Goal: Task Accomplishment & Management: Use online tool/utility

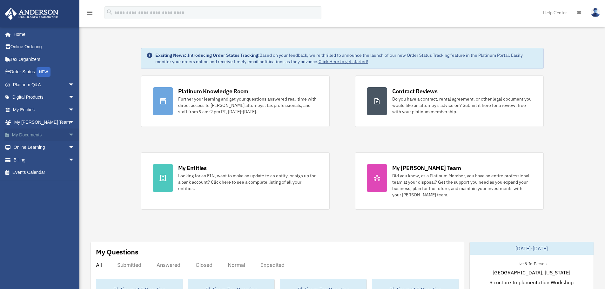
click at [69, 134] on span "arrow_drop_down" at bounding box center [74, 135] width 13 height 13
click at [26, 148] on link "Box" at bounding box center [46, 147] width 75 height 13
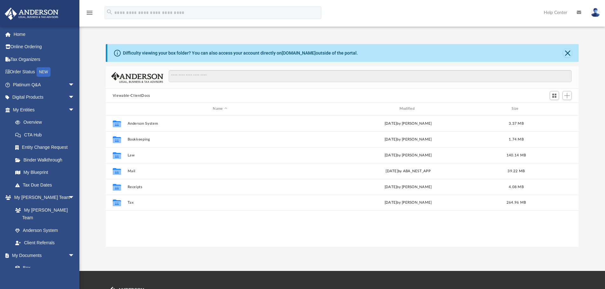
scroll to position [140, 468]
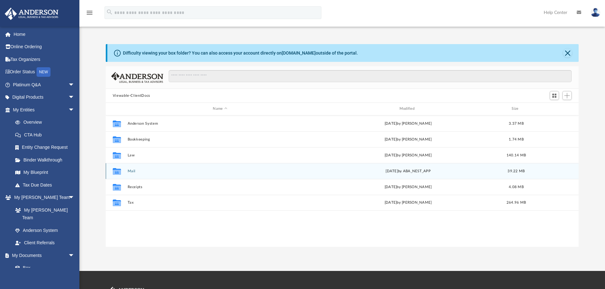
click at [133, 172] on button "Mail" at bounding box center [219, 171] width 185 height 4
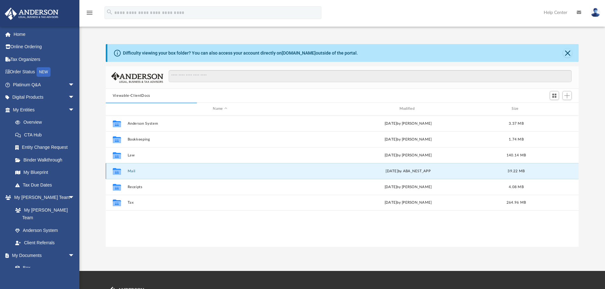
click at [128, 172] on button "Mail" at bounding box center [219, 171] width 185 height 4
click at [115, 172] on icon "grid" at bounding box center [117, 172] width 8 height 5
click at [131, 170] on button "Mail" at bounding box center [219, 171] width 185 height 4
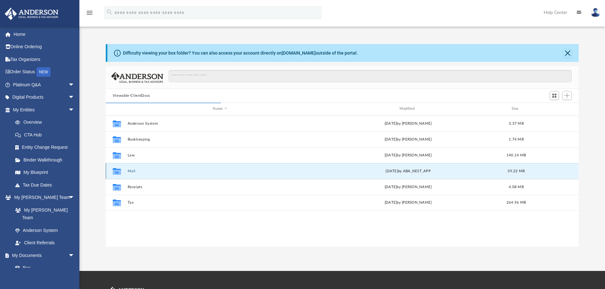
click at [430, 173] on div "[DATE] by ABA_NEST_APP" at bounding box center [407, 171] width 185 height 6
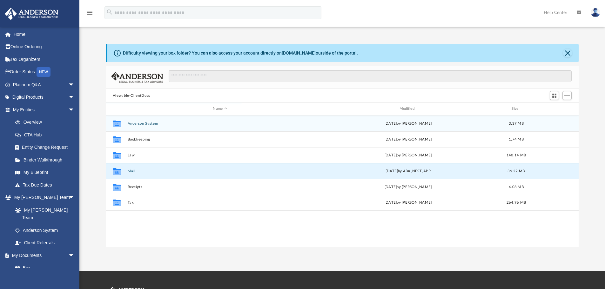
scroll to position [120, 468]
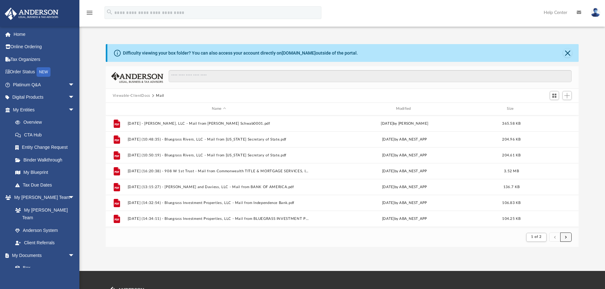
click at [568, 240] on button "submit" at bounding box center [565, 237] width 11 height 9
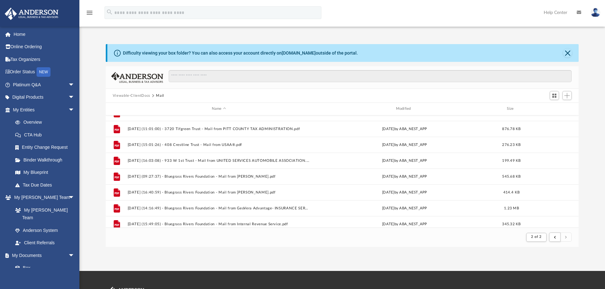
scroll to position [0, 0]
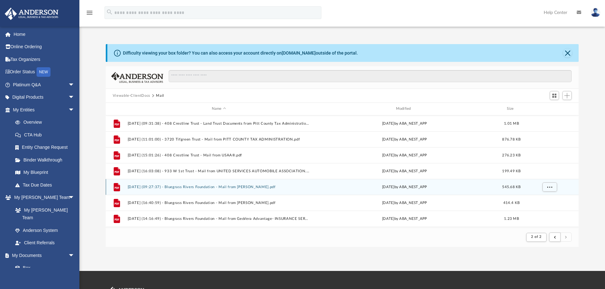
click at [242, 189] on button "[DATE] (09:27:37) - Bluegrass Rivers Foundation - Mail from [PERSON_NAME].pdf" at bounding box center [218, 187] width 183 height 4
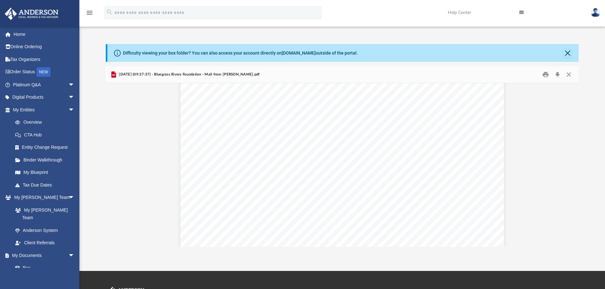
scroll to position [1016, 0]
